Goal: Information Seeking & Learning: Learn about a topic

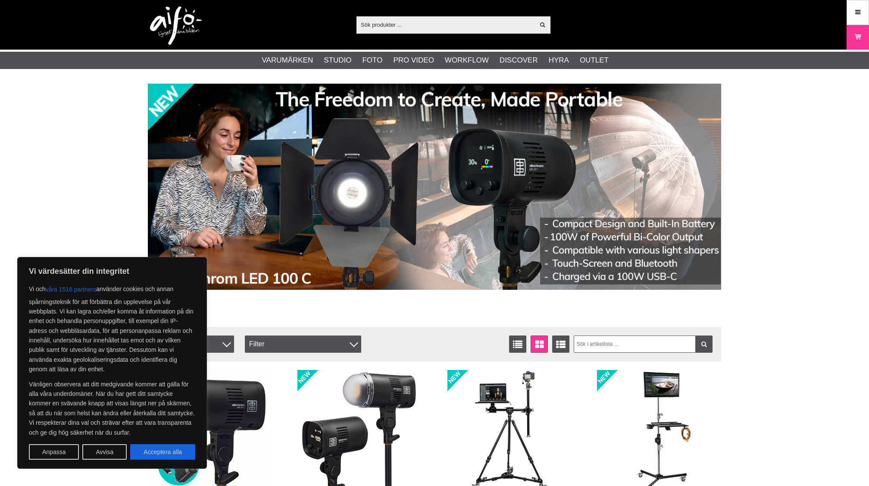
click at [423, 27] on input "text" at bounding box center [446, 24] width 178 height 13
paste input "Softlite Silver Beauty Dish Reflector 70cm"
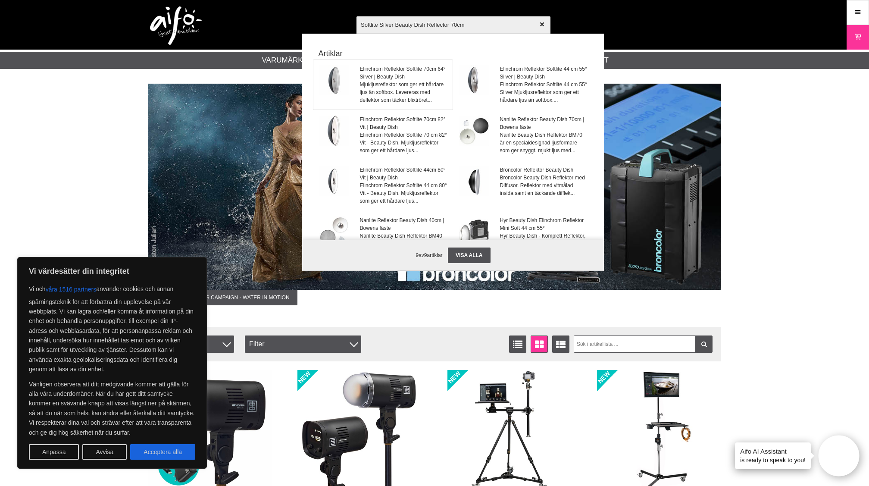
type input "Softlite Silver Beauty Dish Reflector 70cm"
click at [391, 85] on span "Mjukljusreflektor som ger ett hårdare ljus än softbox. Levereras med deflektor …" at bounding box center [404, 92] width 88 height 23
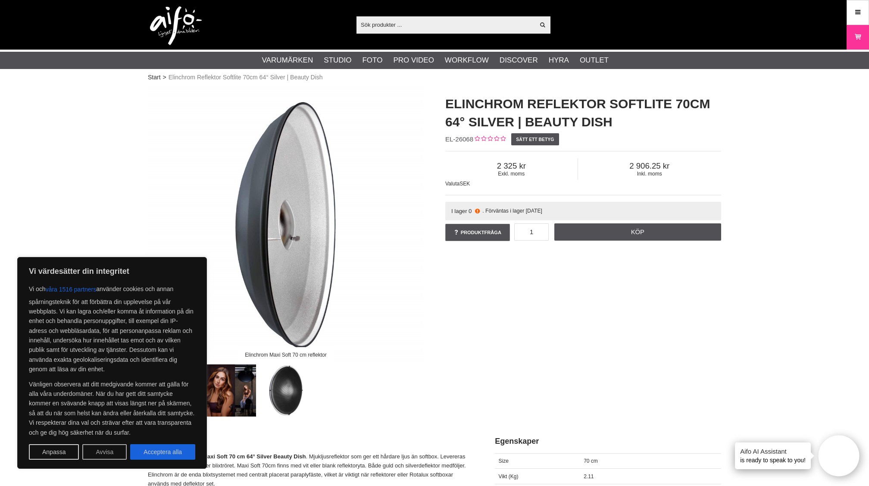
click at [95, 451] on button "Avvisa" at bounding box center [104, 452] width 44 height 16
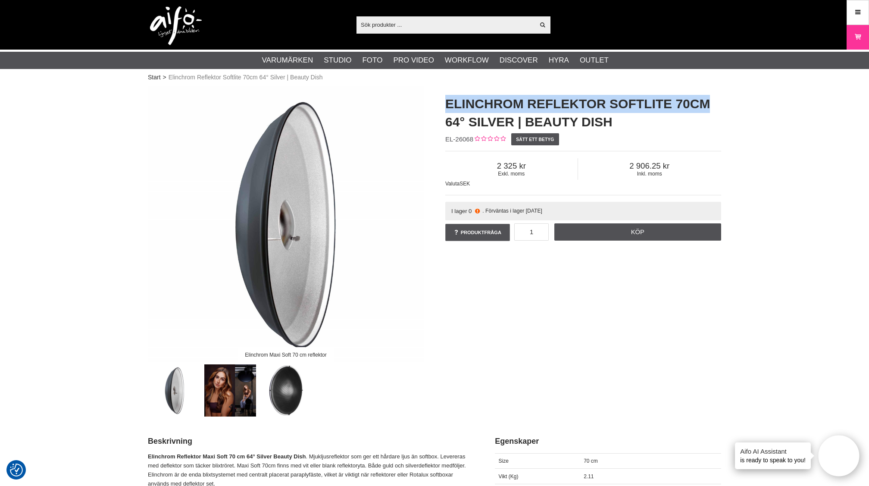
drag, startPoint x: 701, startPoint y: 100, endPoint x: 444, endPoint y: 102, distance: 257.4
click at [444, 102] on div "Elinchrom Reflektor Softlite 70cm 64° Silver | Beauty Dish EL-26068 Sätt ett be…" at bounding box center [583, 168] width 297 height 165
copy h1 "Elinchrom Reflektor Softlite 70cm"
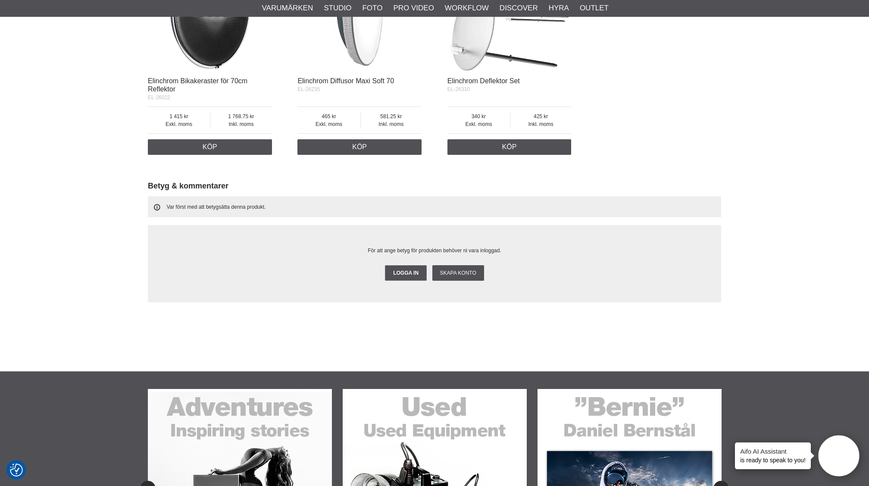
scroll to position [594, 0]
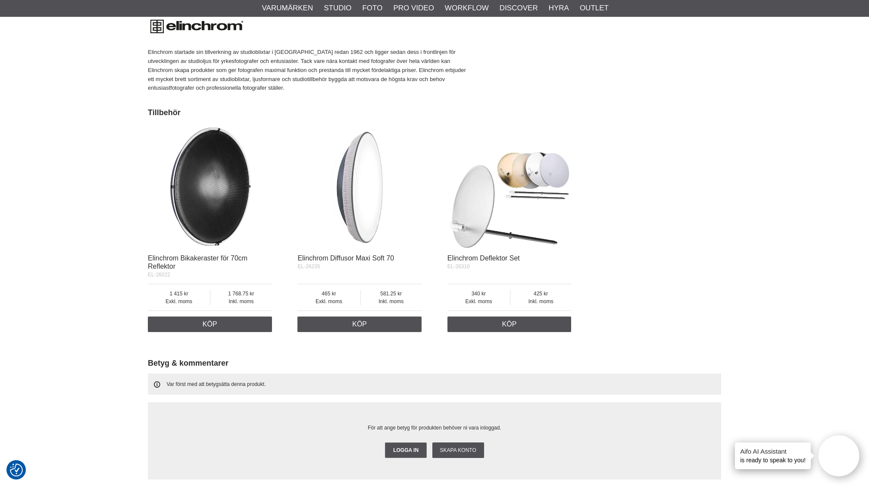
click at [510, 194] on img at bounding box center [509, 187] width 124 height 124
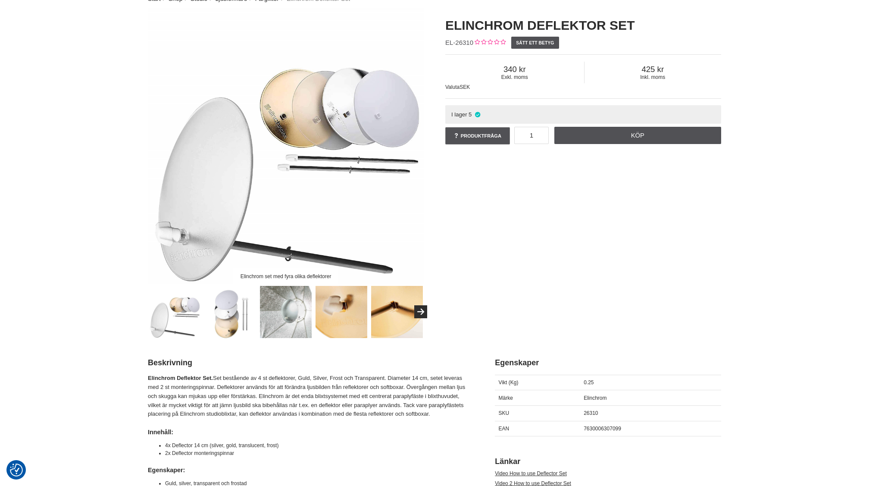
scroll to position [123, 0]
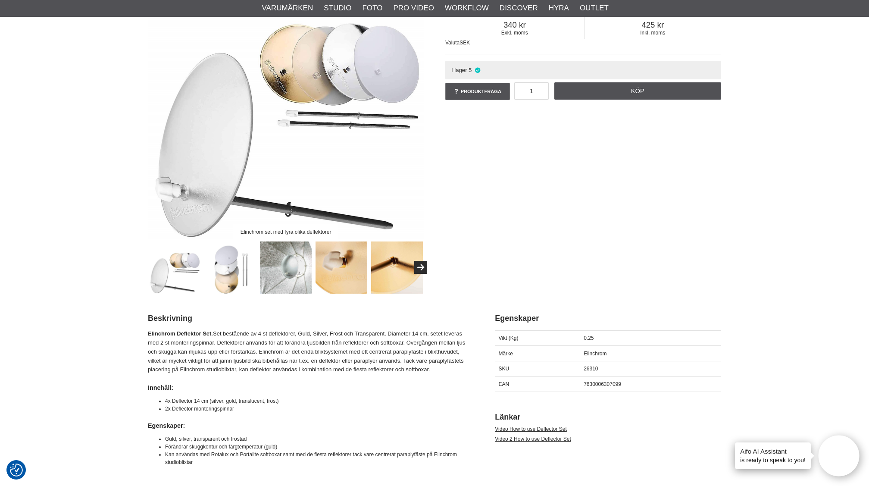
click at [293, 92] on img at bounding box center [286, 101] width 276 height 276
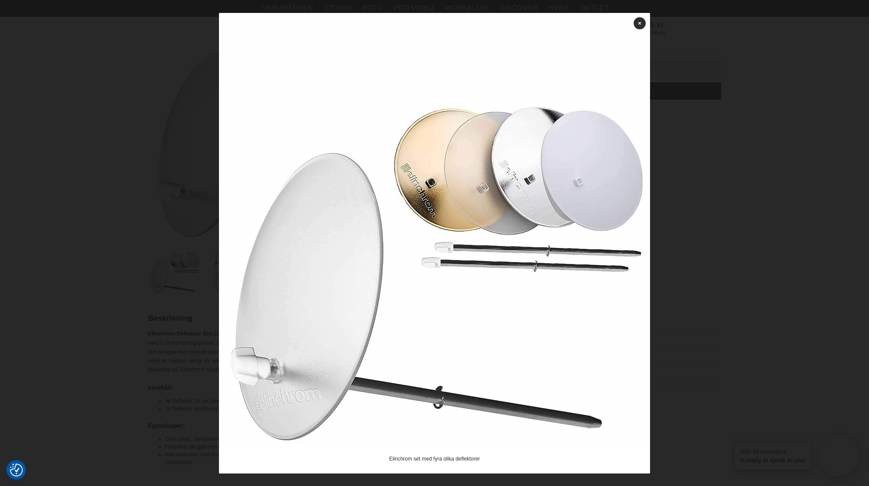
click at [208, 96] on div at bounding box center [434, 243] width 869 height 486
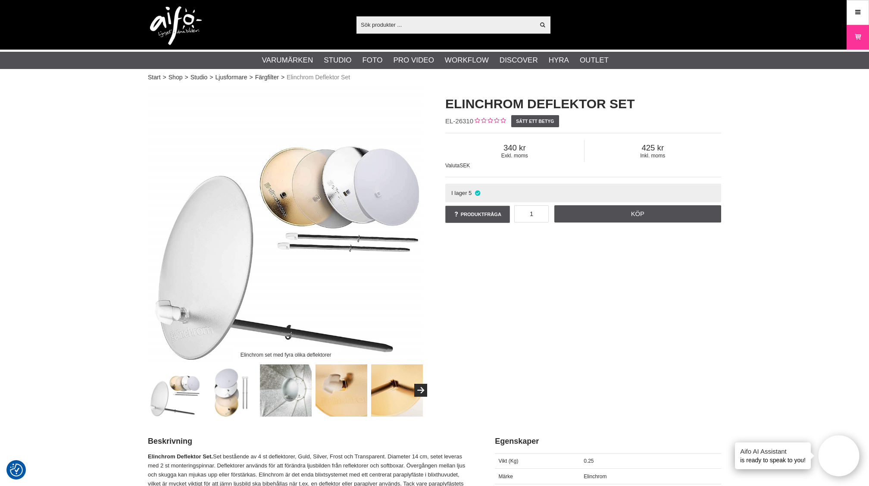
scroll to position [5, 0]
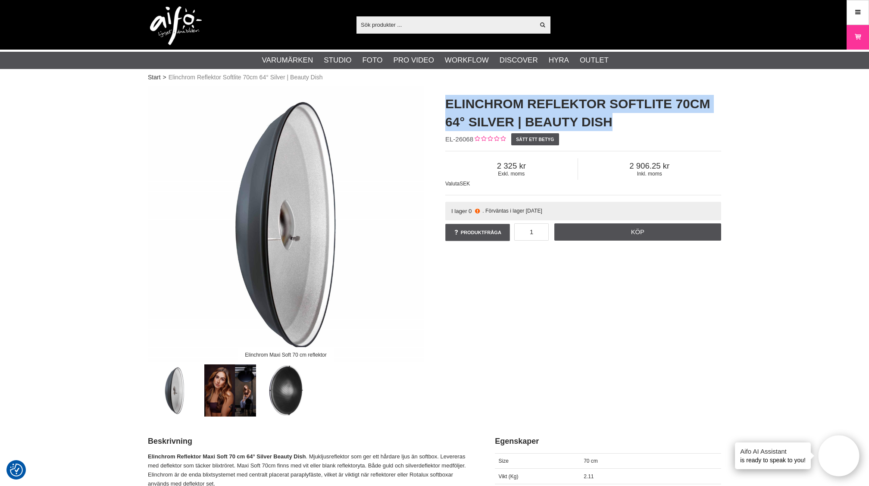
drag, startPoint x: 445, startPoint y: 100, endPoint x: 623, endPoint y: 123, distance: 179.9
click at [623, 123] on h1 "Elinchrom Reflektor Softlite 70cm 64° Silver | Beauty Dish" at bounding box center [583, 113] width 276 height 36
copy h1 "Elinchrom Reflektor Softlite 70cm 64° Silver | Beauty Dish"
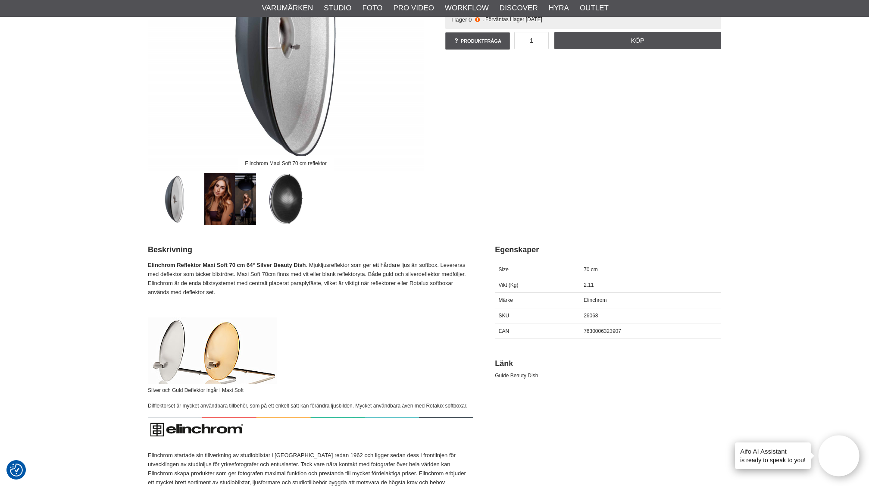
scroll to position [369, 0]
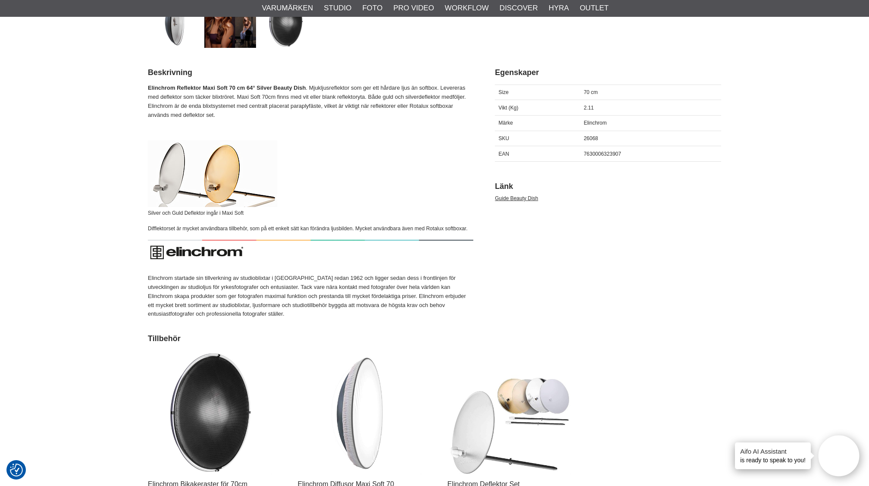
click at [195, 169] on img at bounding box center [212, 173] width 129 height 67
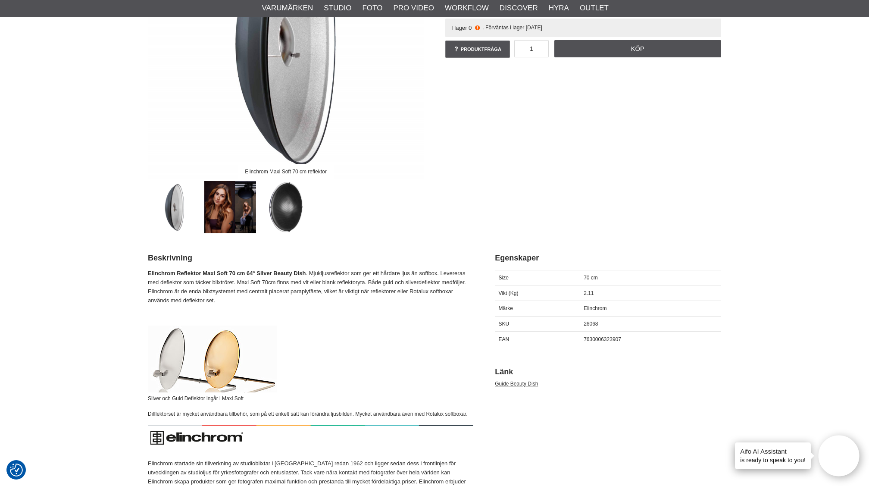
scroll to position [172, 0]
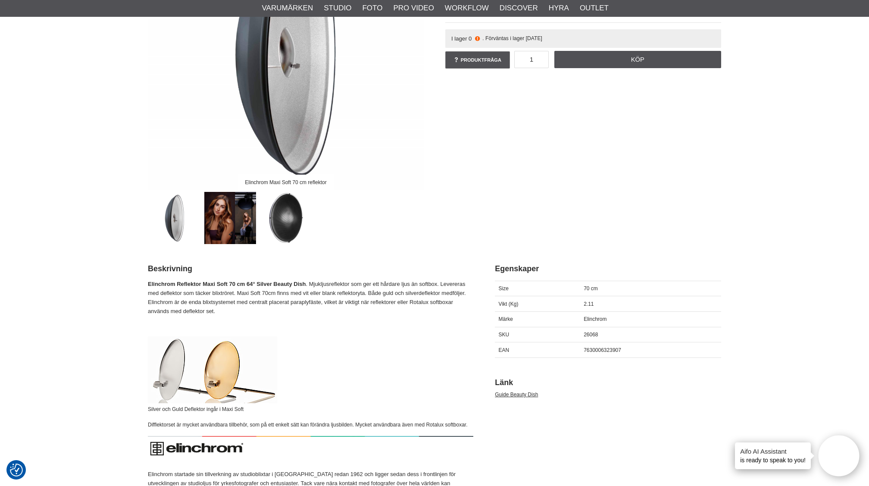
click at [394, 302] on p "Elinchrom Reflektor Maxi Soft 70 cm 64° Silver Beauty Dish . Mjukljusreflektor …" at bounding box center [310, 298] width 325 height 36
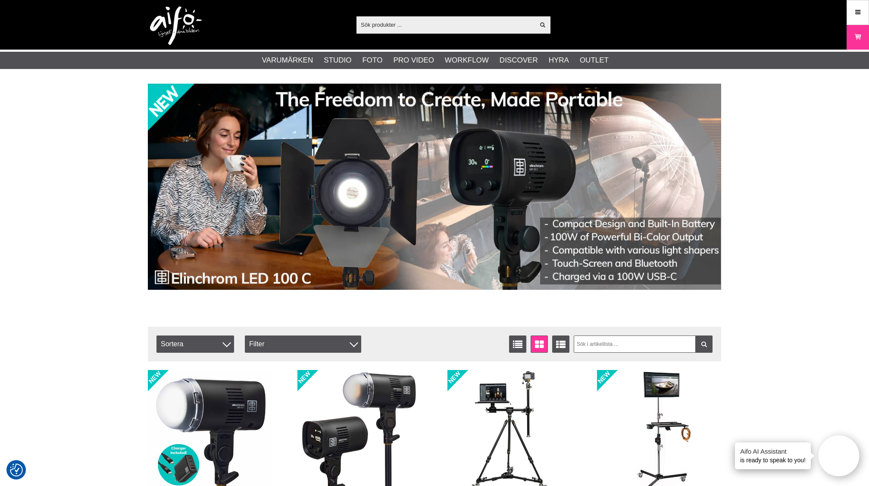
scroll to position [11, 0]
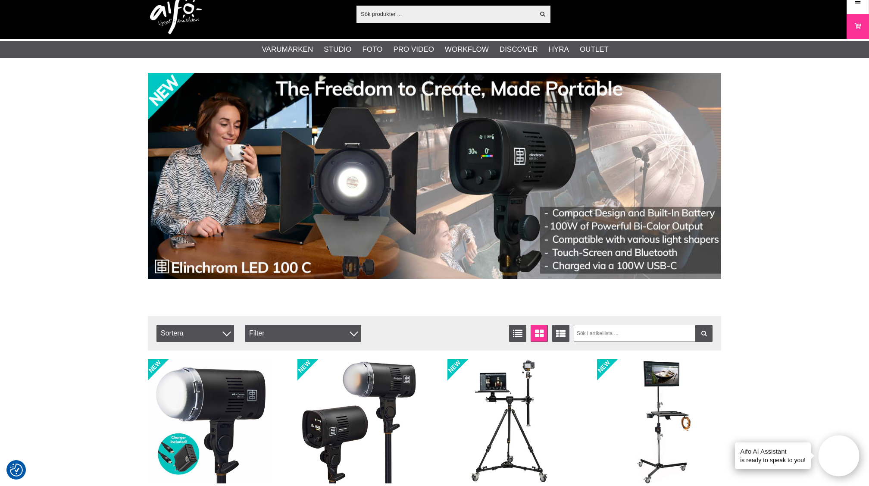
click at [385, 10] on input "text" at bounding box center [446, 13] width 178 height 13
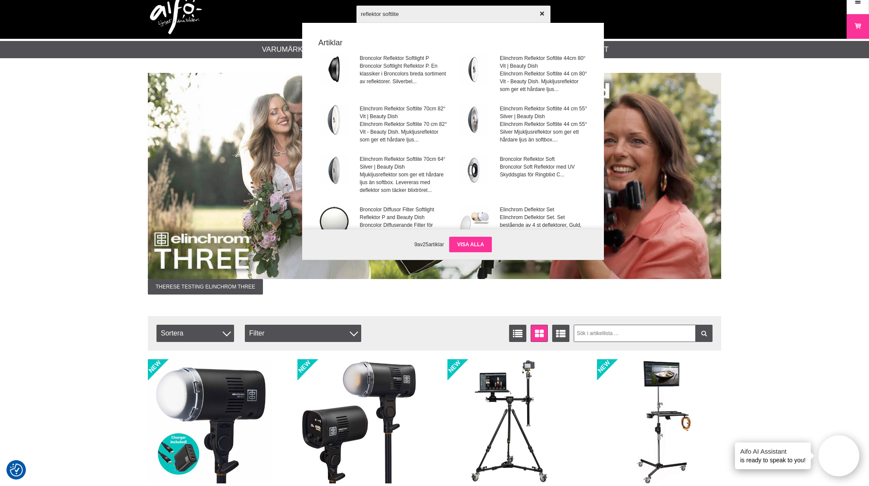
type input "reflektor softlite"
click at [470, 245] on link "Visa alla" at bounding box center [470, 245] width 42 height 16
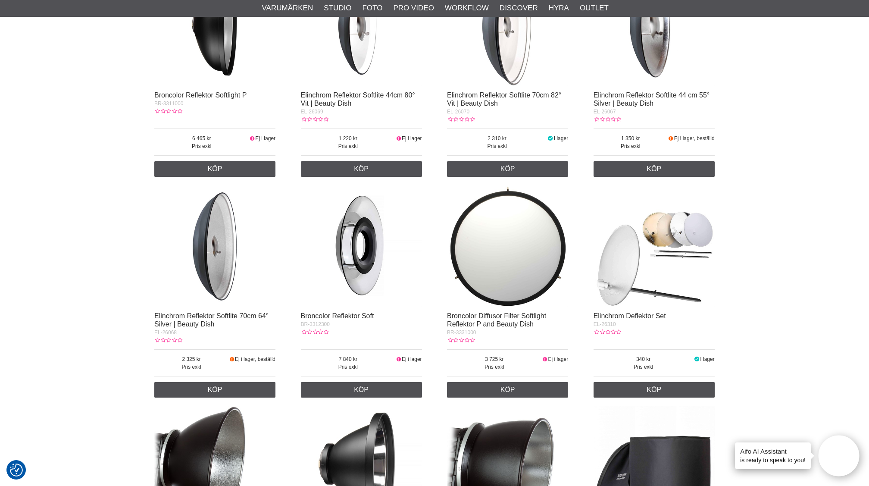
scroll to position [323, 0]
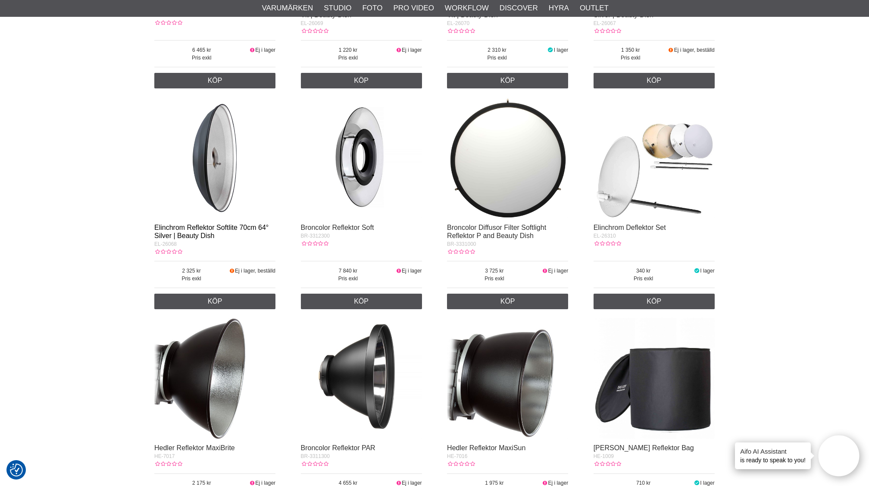
click at [200, 233] on link "Elinchrom Reflektor Softlite 70cm 64° Silver | Beauty Dish" at bounding box center [211, 232] width 114 height 16
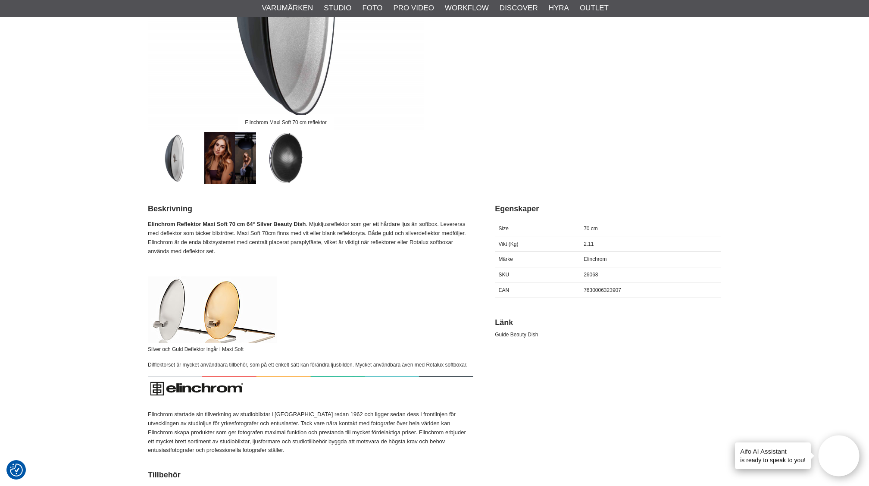
scroll to position [365, 0]
